Goal: Task Accomplishment & Management: Use online tool/utility

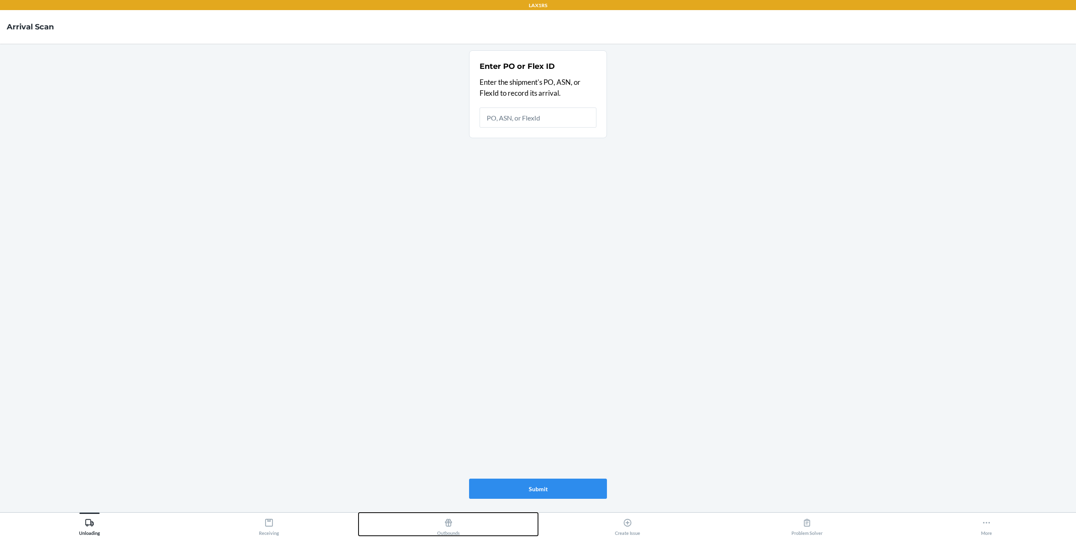
click at [460, 523] on button "Outbounds" at bounding box center [447, 524] width 179 height 23
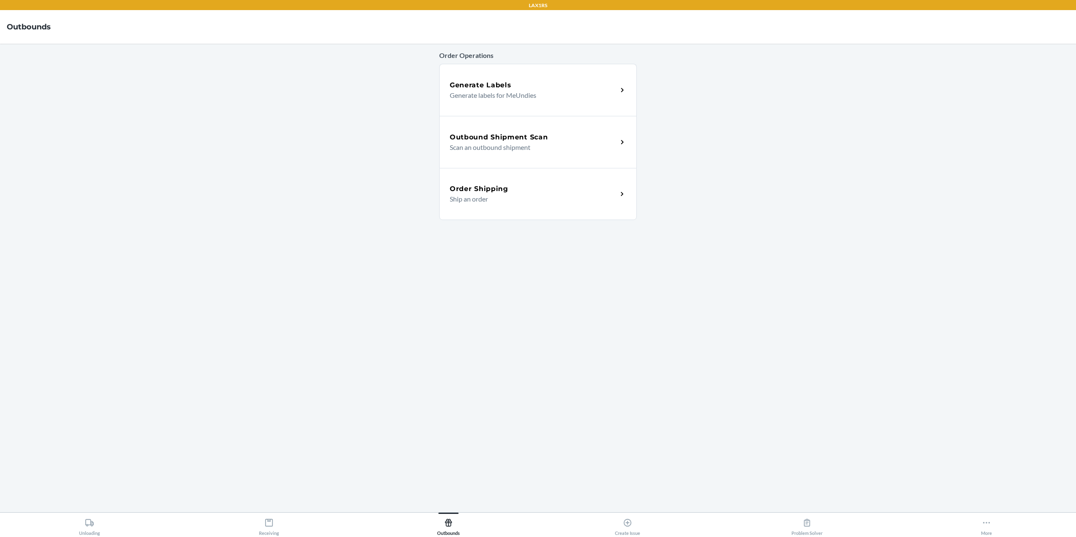
click at [494, 136] on h5 "Outbound Shipment Scan" at bounding box center [499, 137] width 98 height 10
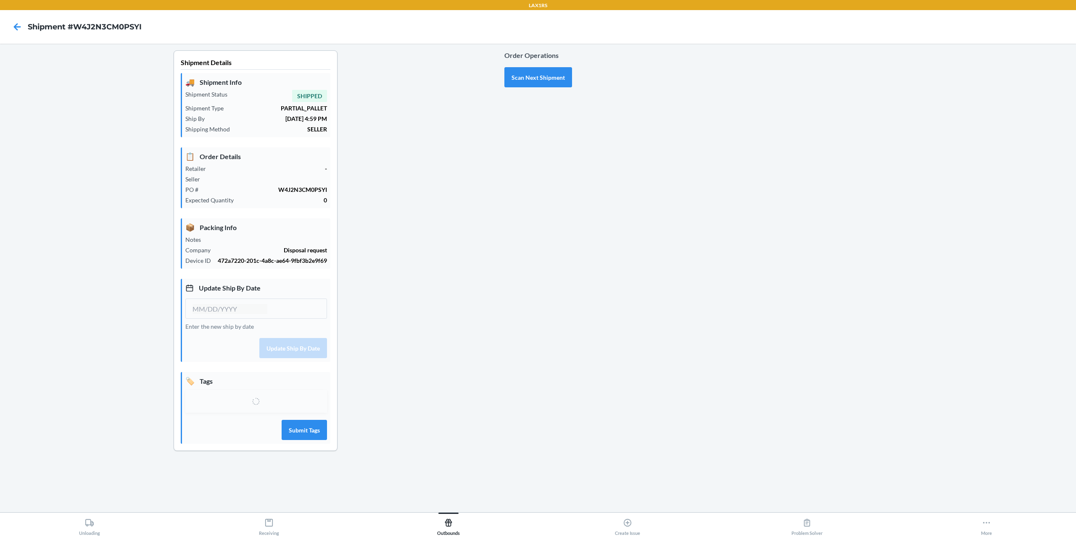
type input "09/22/2025"
click at [268, 412] on div "Select tags" at bounding box center [248, 406] width 111 height 16
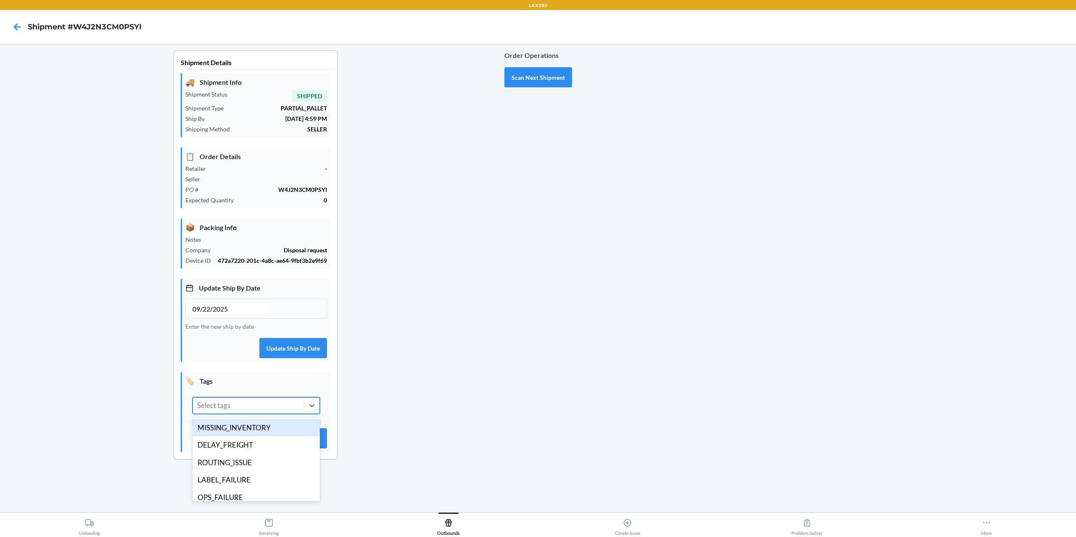
type input "D"
click at [266, 479] on div "DISPOSAL_ORDER" at bounding box center [255, 480] width 127 height 18
click at [274, 407] on div "DISPOSAL_ORDER" at bounding box center [241, 406] width 96 height 16
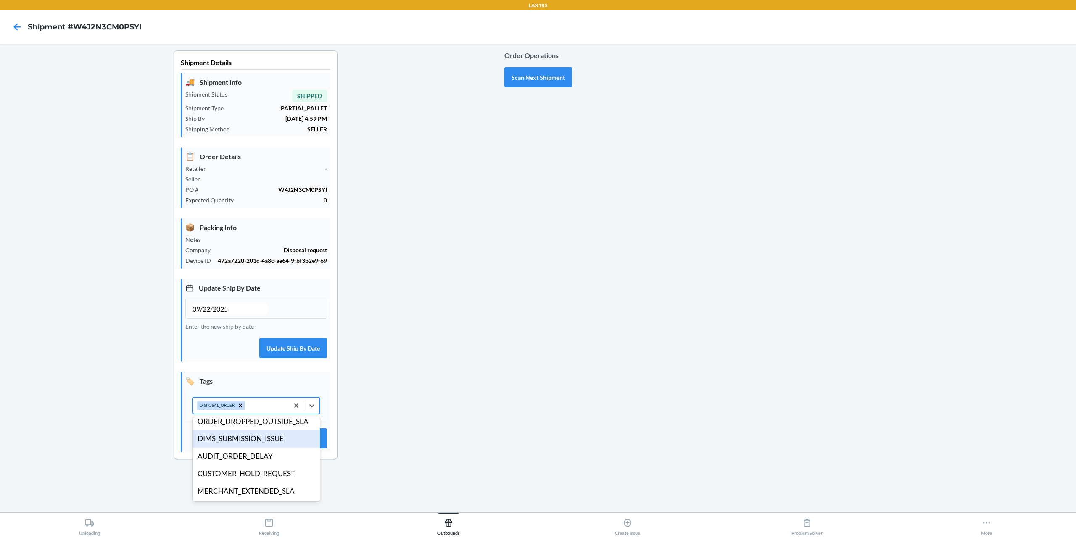
scroll to position [146, 0]
click at [354, 372] on div "Shipment Details 🚚 Shipment Info Shipment Status SHIPPED Shipment Type PARTIAL_…" at bounding box center [255, 261] width 497 height 423
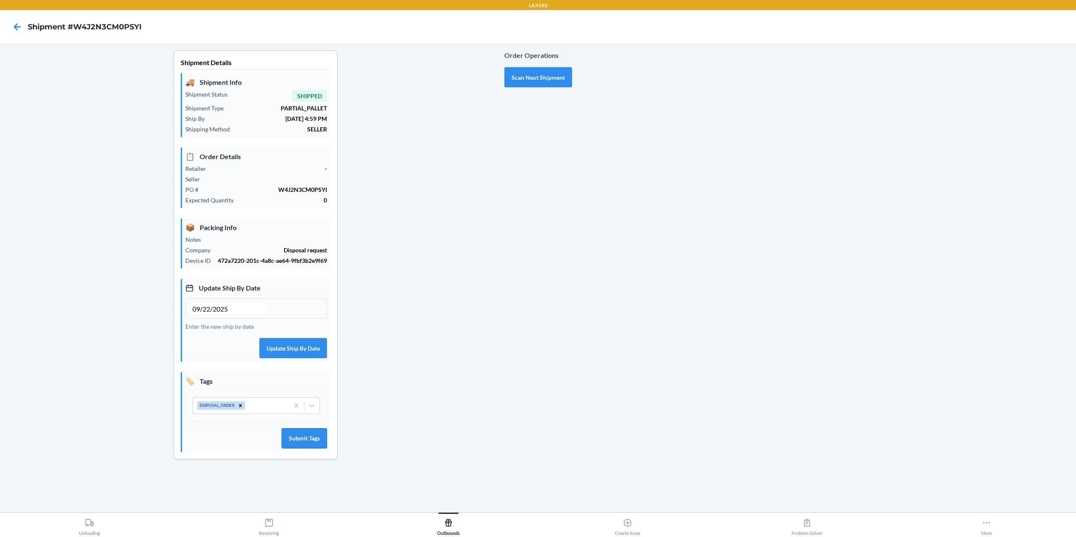
click at [293, 442] on button "Submit Tags" at bounding box center [303, 439] width 45 height 20
click at [536, 68] on button "Scan Next Shipment" at bounding box center [538, 77] width 68 height 20
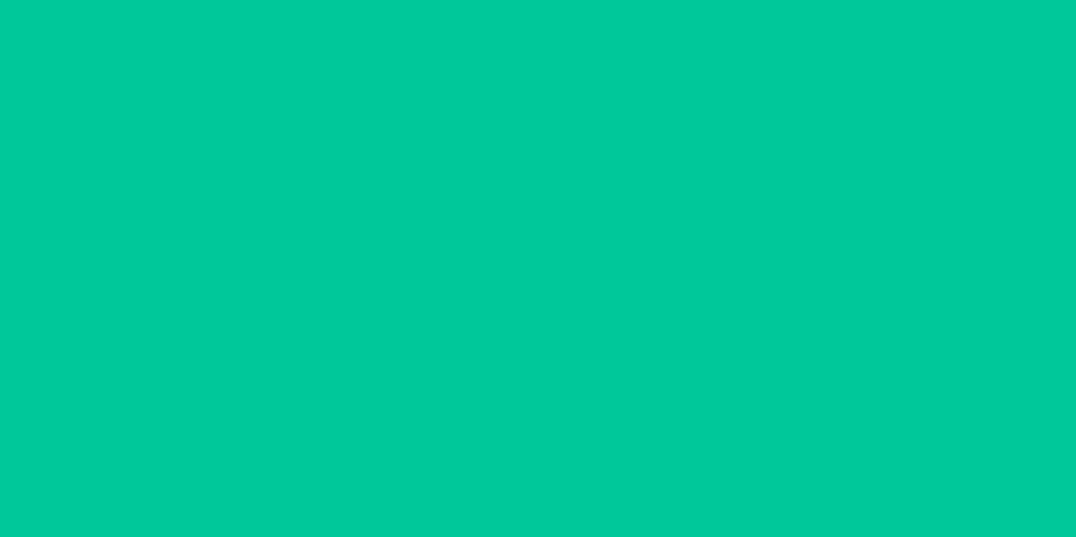
type input "[DATE]"
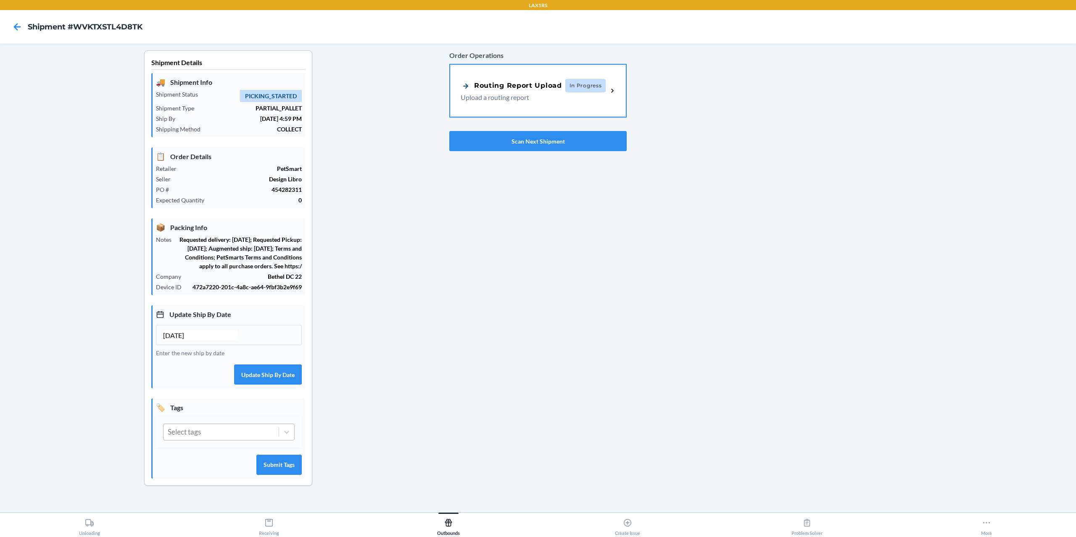
click at [217, 438] on div "Select tags" at bounding box center [220, 432] width 115 height 16
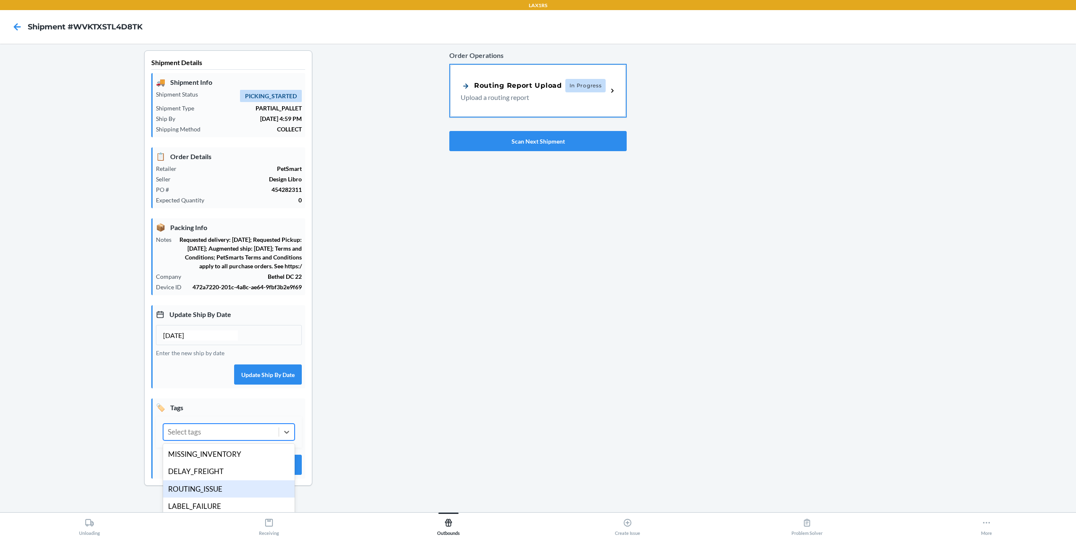
click at [207, 498] on div "ROUTING_ISSUE" at bounding box center [229, 490] width 132 height 18
click at [269, 472] on button "Submit Tags" at bounding box center [278, 465] width 45 height 20
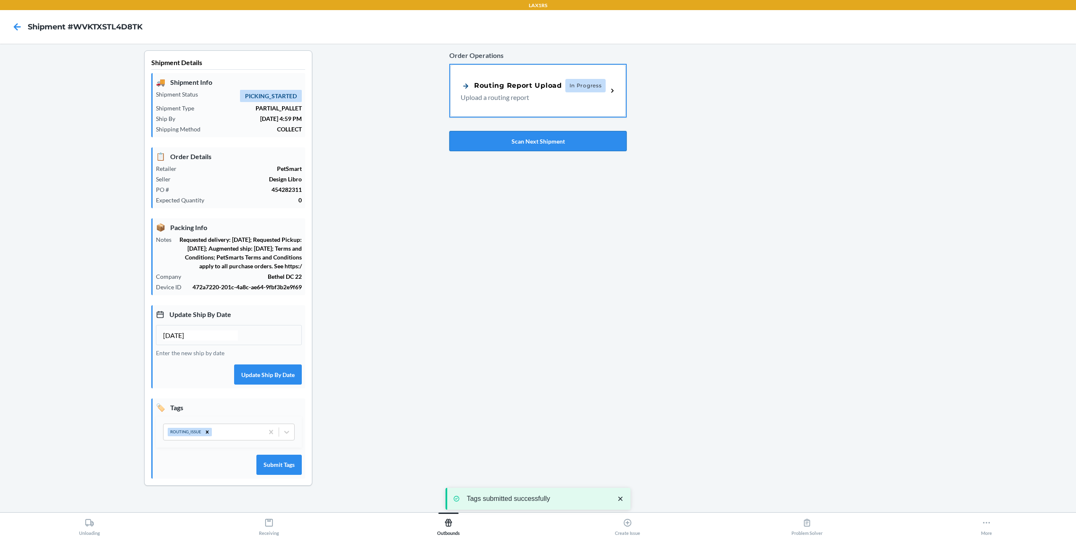
click at [515, 141] on button "Scan Next Shipment" at bounding box center [537, 141] width 177 height 20
